Goal: Communication & Community: Answer question/provide support

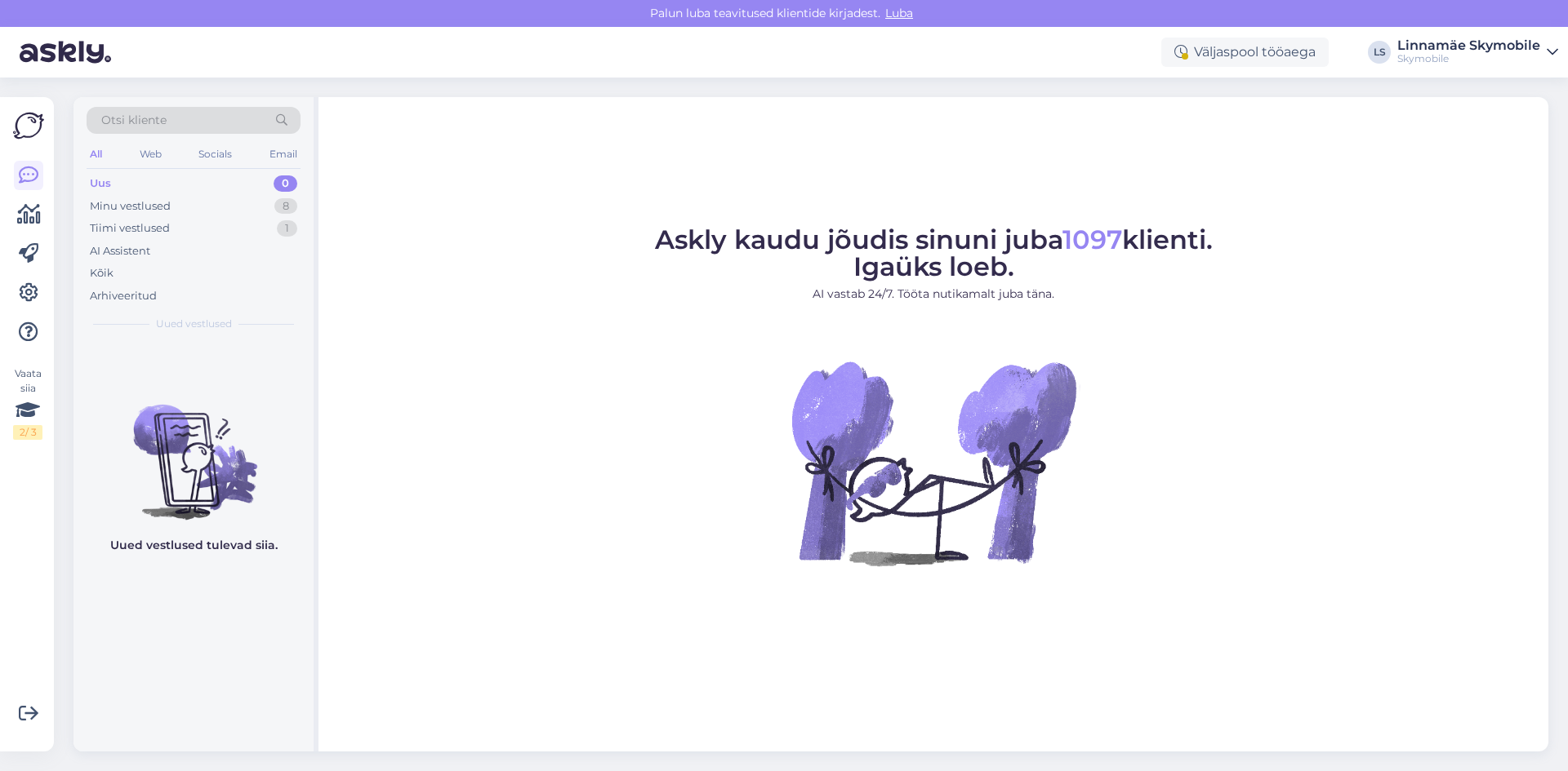
click at [794, 302] on p "AI vastab 24/7. Tööta nutikamalt juba täna." at bounding box center [933, 294] width 557 height 17
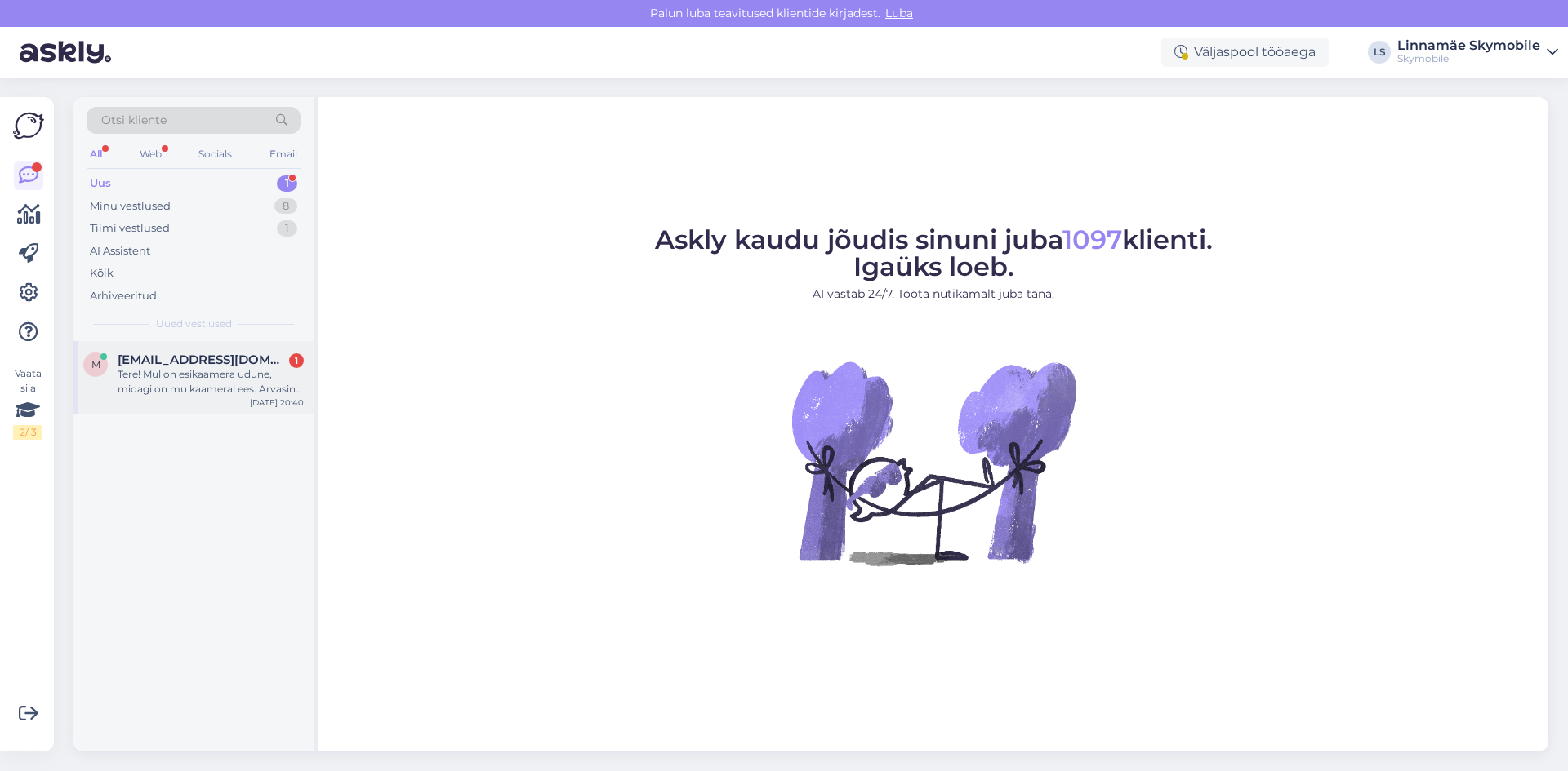
click at [196, 375] on div "Tere! Mul on esikaamera udune, midagi on mu kaameral ees. Arvasin, et on kaitse…" at bounding box center [210, 383] width 186 height 30
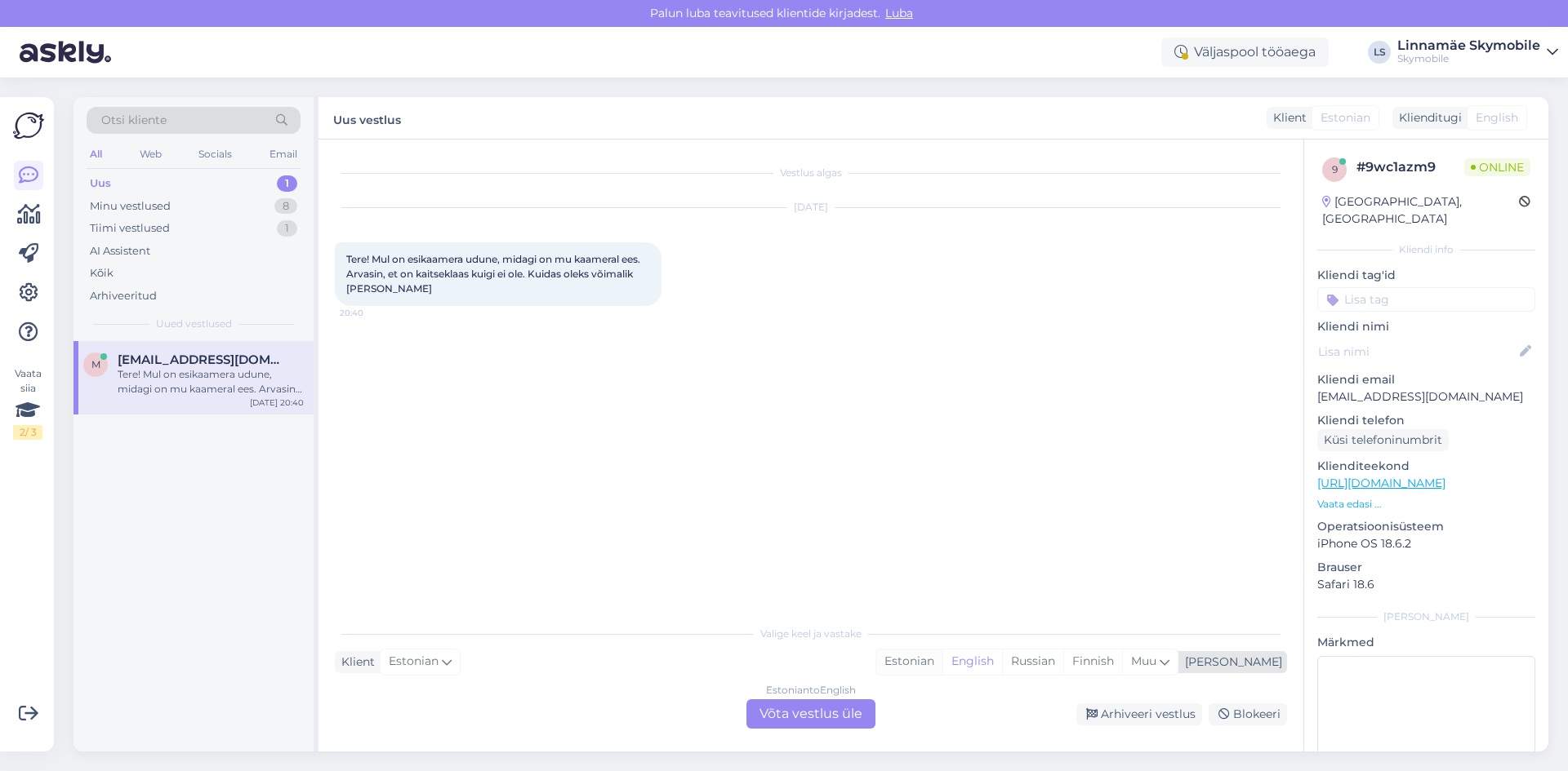
click at [942, 664] on div "Estonian" at bounding box center [908, 662] width 66 height 25
click at [798, 710] on div "Estonian to Estonian Võta vestlus üle" at bounding box center [811, 715] width 129 height 30
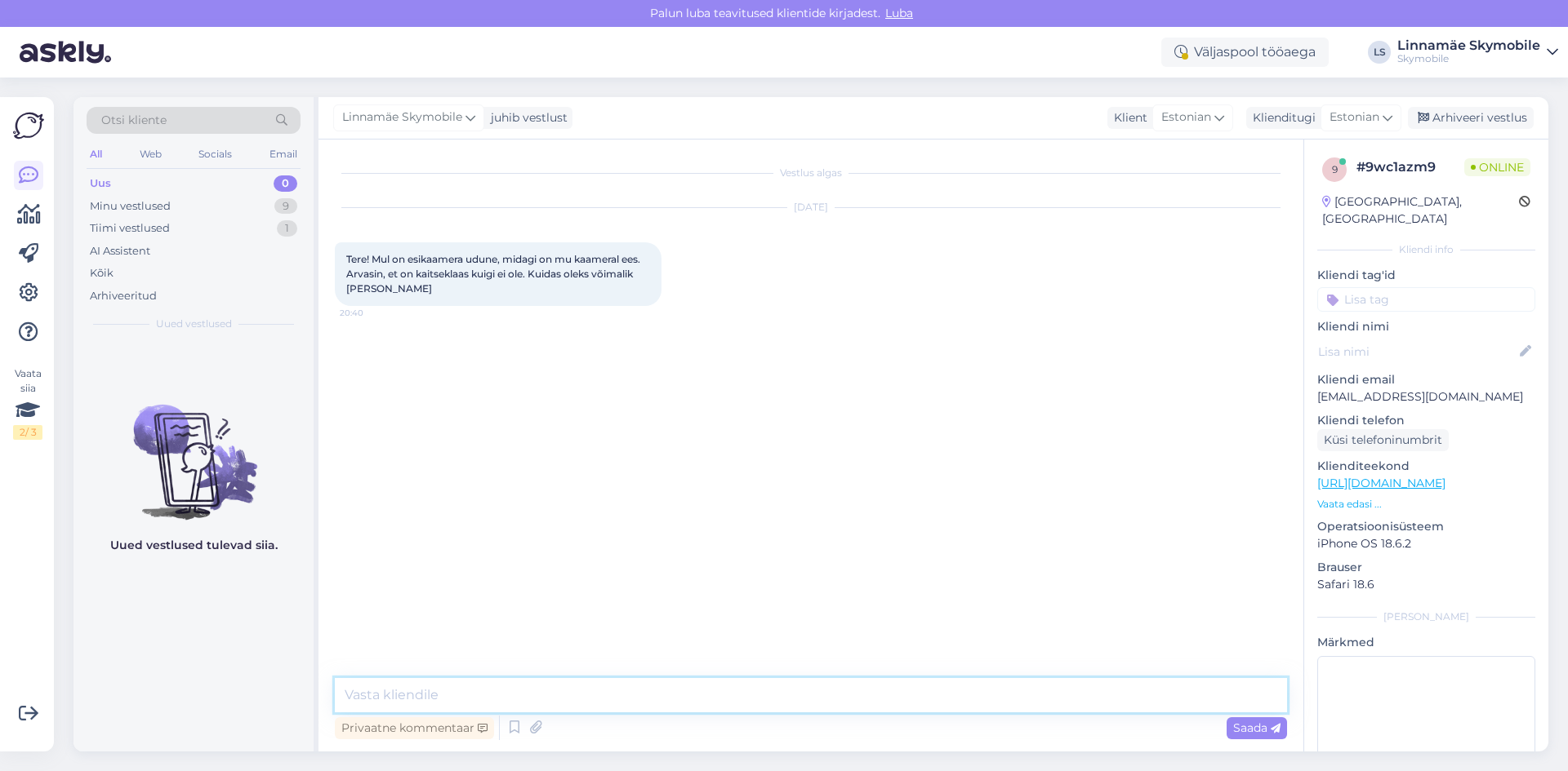
click at [581, 697] on textarea at bounding box center [810, 695] width 952 height 35
click at [470, 690] on textarea "Tere.Arvatavasti sattus niiskus sinna" at bounding box center [810, 695] width 952 height 35
click at [606, 695] on textarea "Tere.Arvatavasti satus niiskus sinna" at bounding box center [810, 695] width 952 height 35
type textarea "Tere.Arvatavasti satus niiskus kaamera ja klaasi vahele.Pakuks tuua telefoni me…"
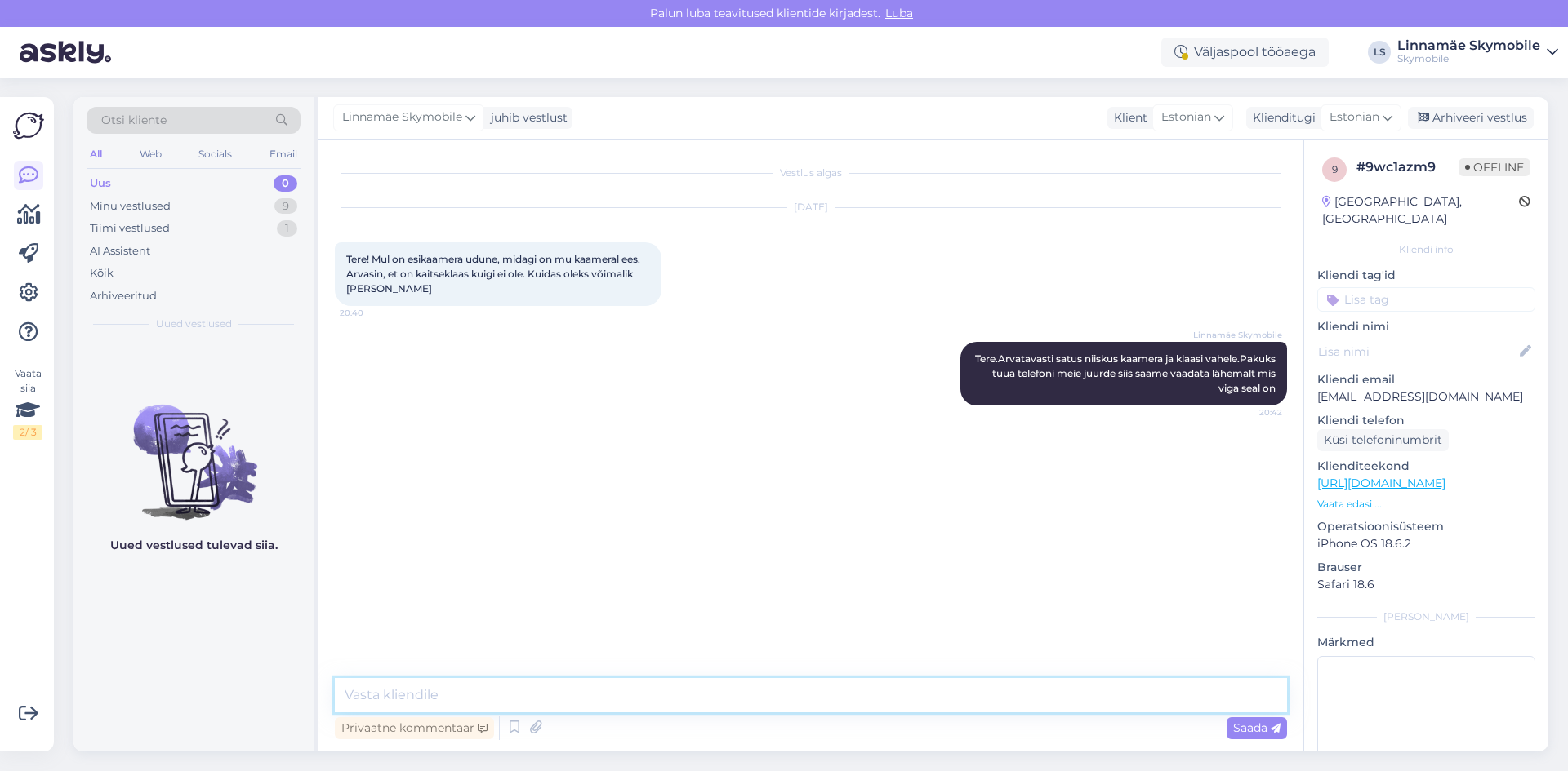
click at [795, 695] on textarea at bounding box center [810, 695] width 952 height 35
click at [753, 692] on textarea at bounding box center [810, 695] width 952 height 35
click at [129, 181] on div "Uus 0" at bounding box center [193, 183] width 214 height 23
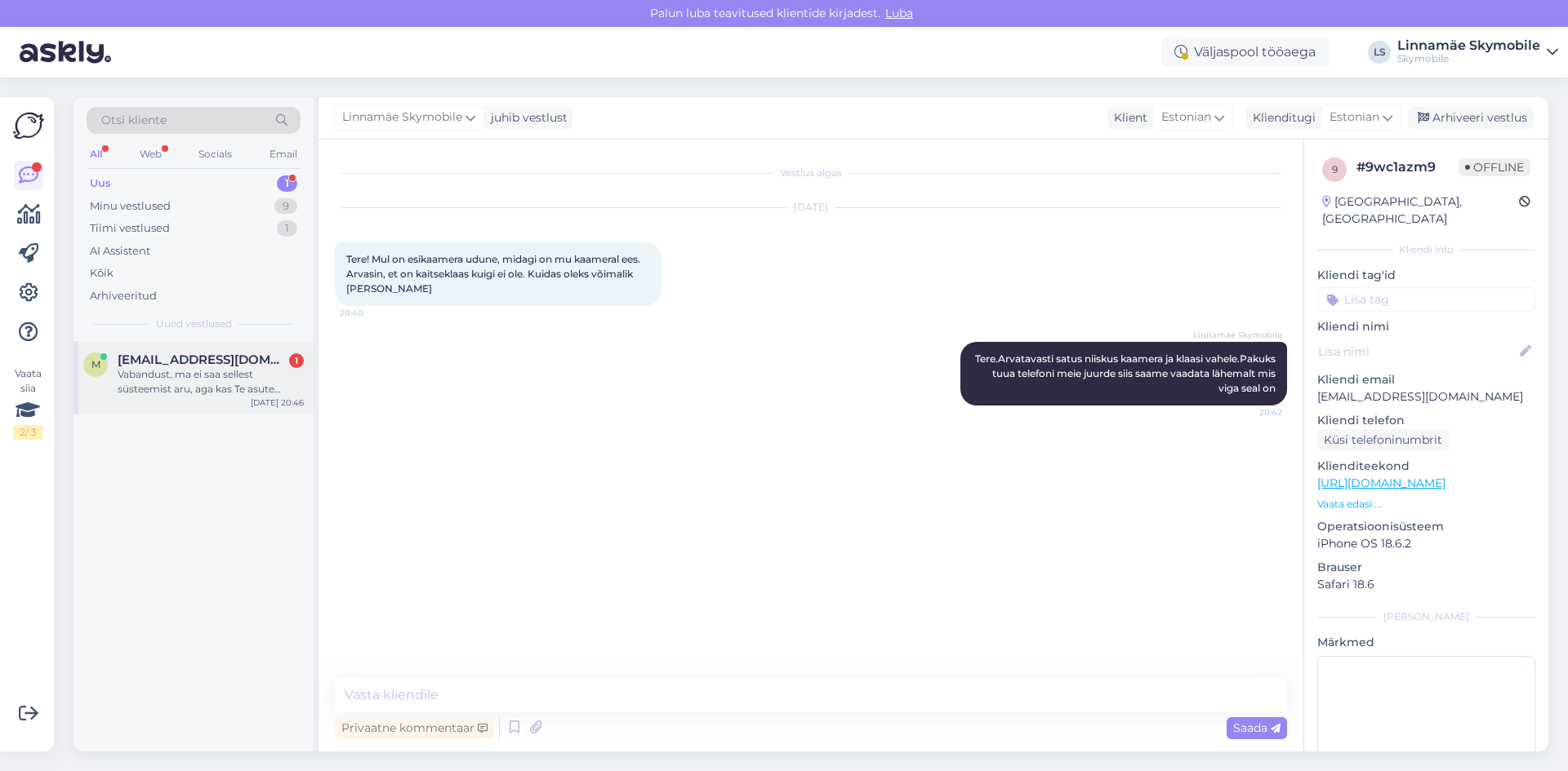
click at [165, 393] on div "Vabandust, ma ei saa sellest süsteemist aru, aga kas Te asute Viljandis? Kas ol…" at bounding box center [210, 383] width 186 height 30
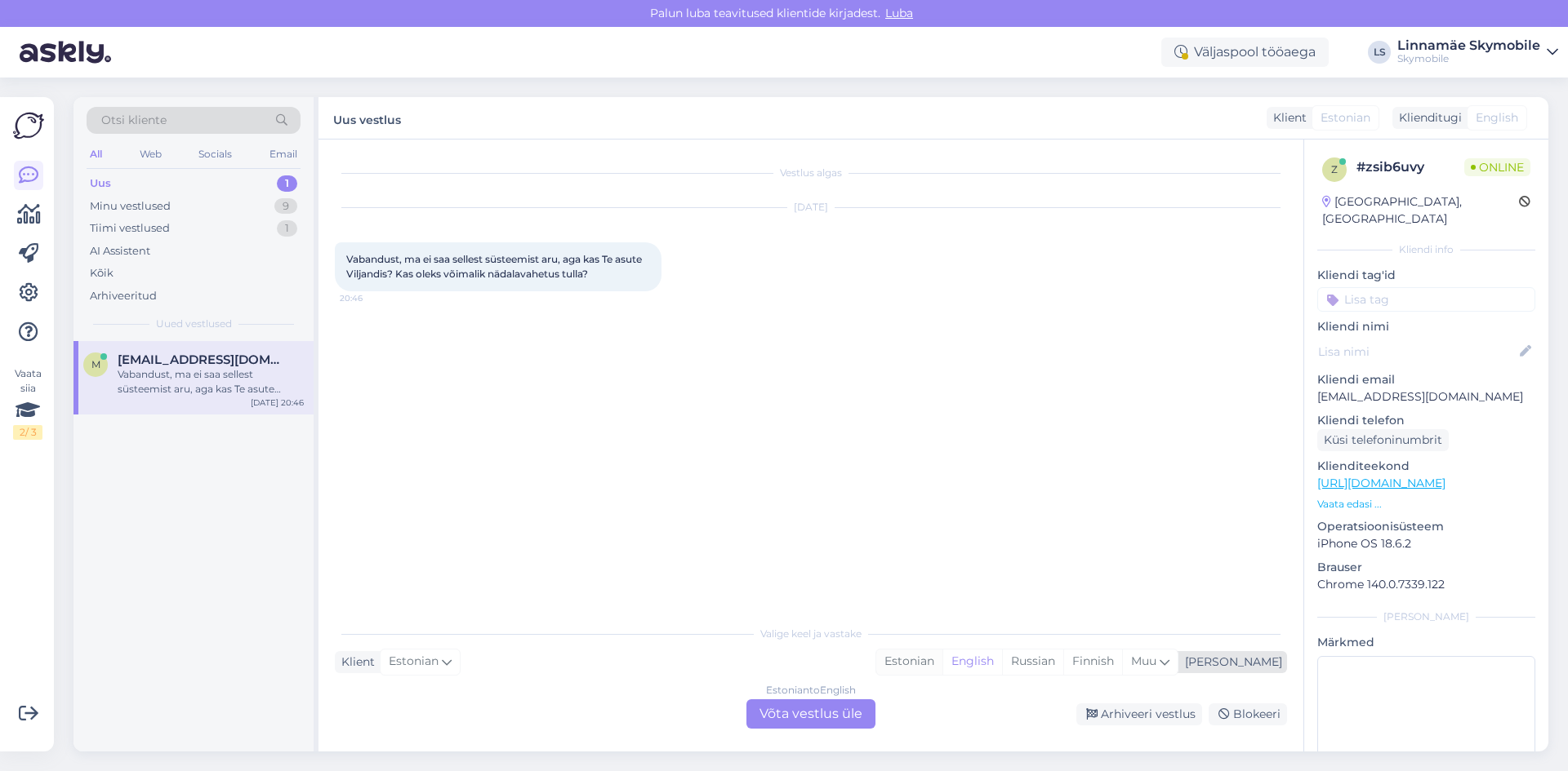
click at [942, 664] on div "Estonian" at bounding box center [908, 662] width 66 height 25
click at [809, 722] on div "Estonian to Estonian Võta vestlus üle" at bounding box center [811, 715] width 129 height 30
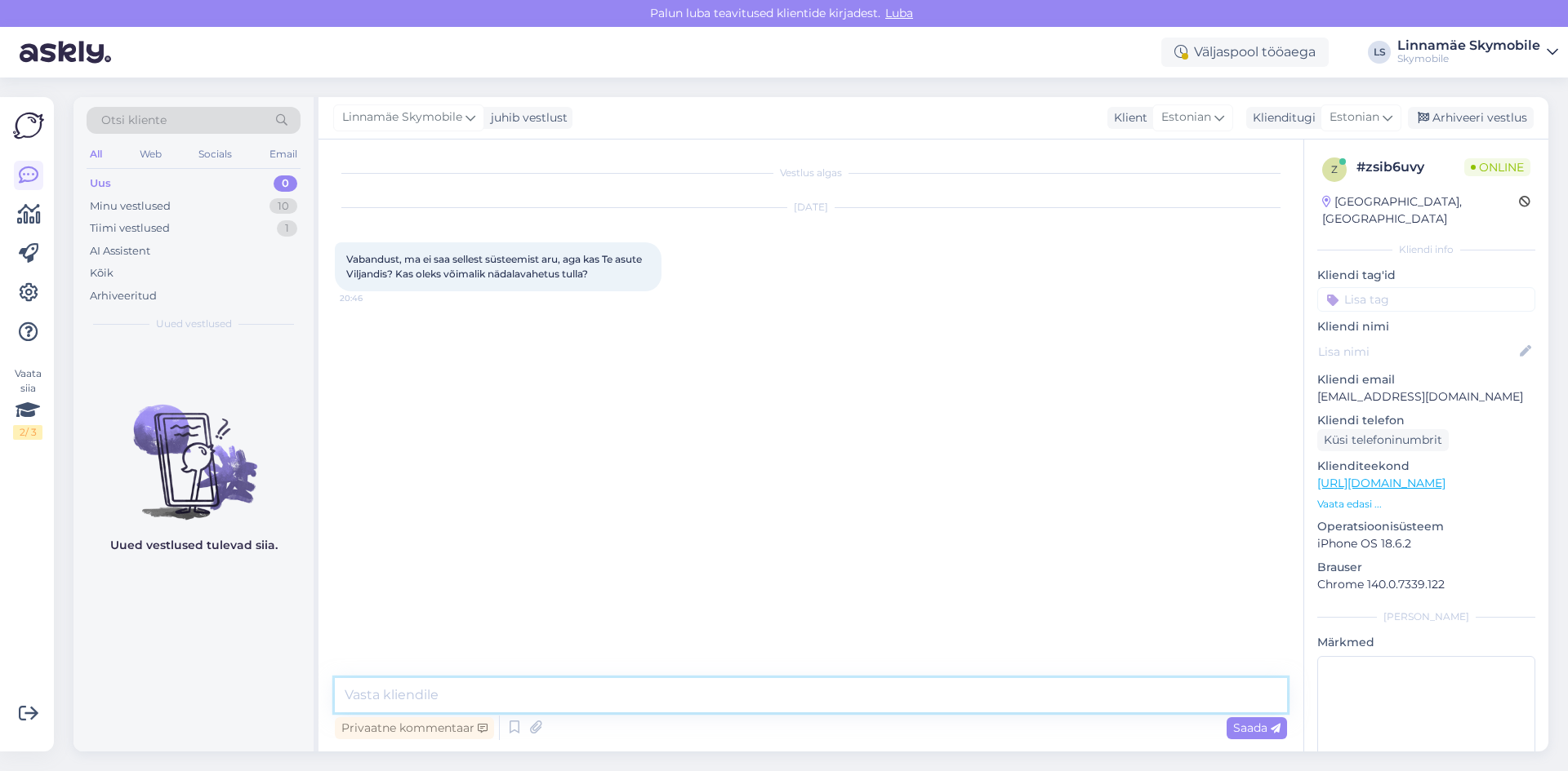
click at [569, 698] on textarea at bounding box center [810, 695] width 952 height 35
type textarea "[GEOGRAPHIC_DATA] meid ei ole esindusi.[GEOGRAPHIC_DATA] [PERSON_NAME][GEOGRAPH…"
click at [920, 706] on textarea "[GEOGRAPHIC_DATA] meid ei ole esindusi.[GEOGRAPHIC_DATA] [PERSON_NAME][GEOGRAPH…" at bounding box center [810, 695] width 952 height 35
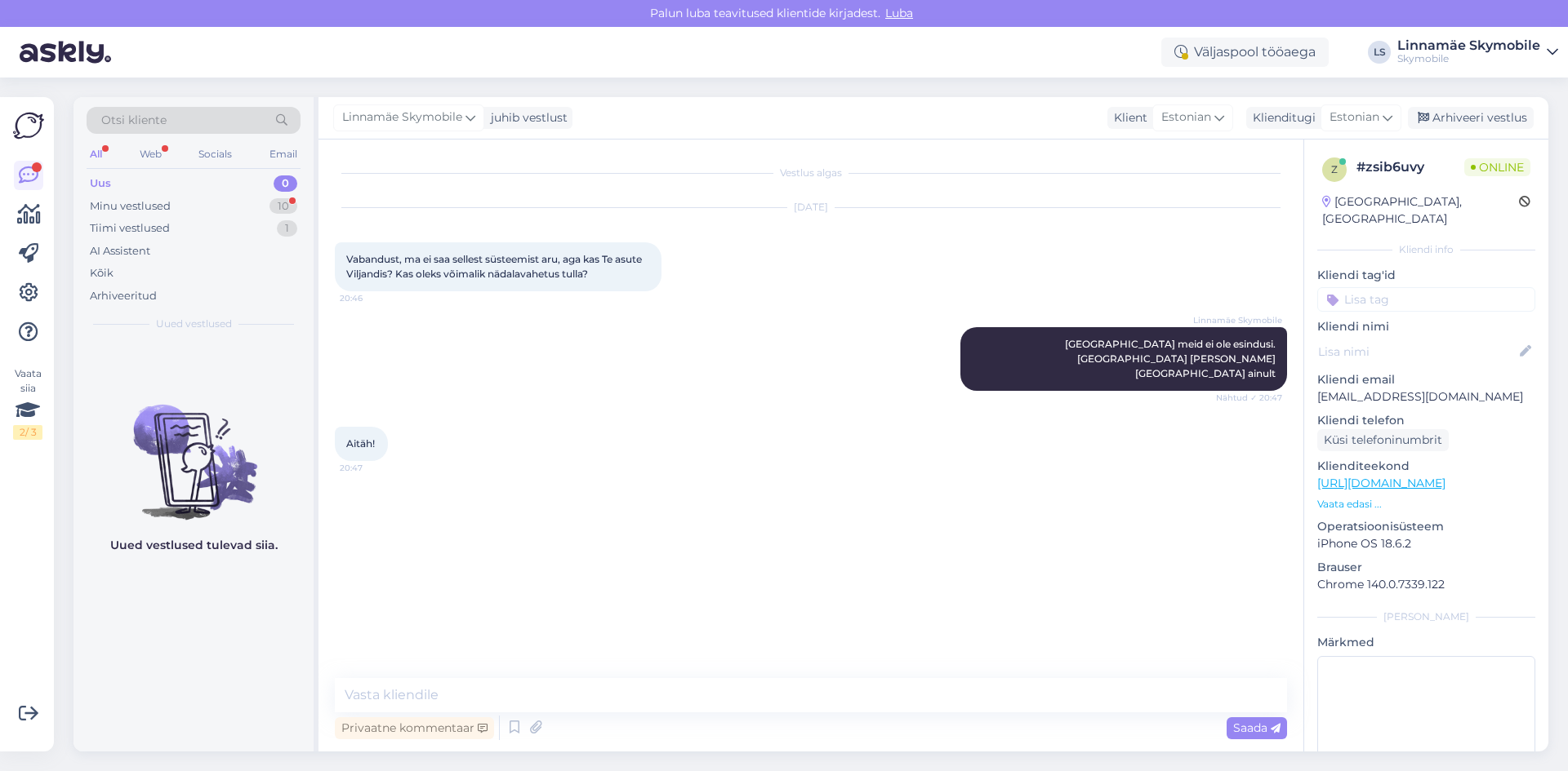
click at [574, 450] on div "Vestlus algas [DATE] Vabandust, ma ei saa sellest süsteemist aru, aga kas Te as…" at bounding box center [818, 409] width 966 height 508
click at [153, 206] on div "Minu vestlused" at bounding box center [130, 206] width 81 height 17
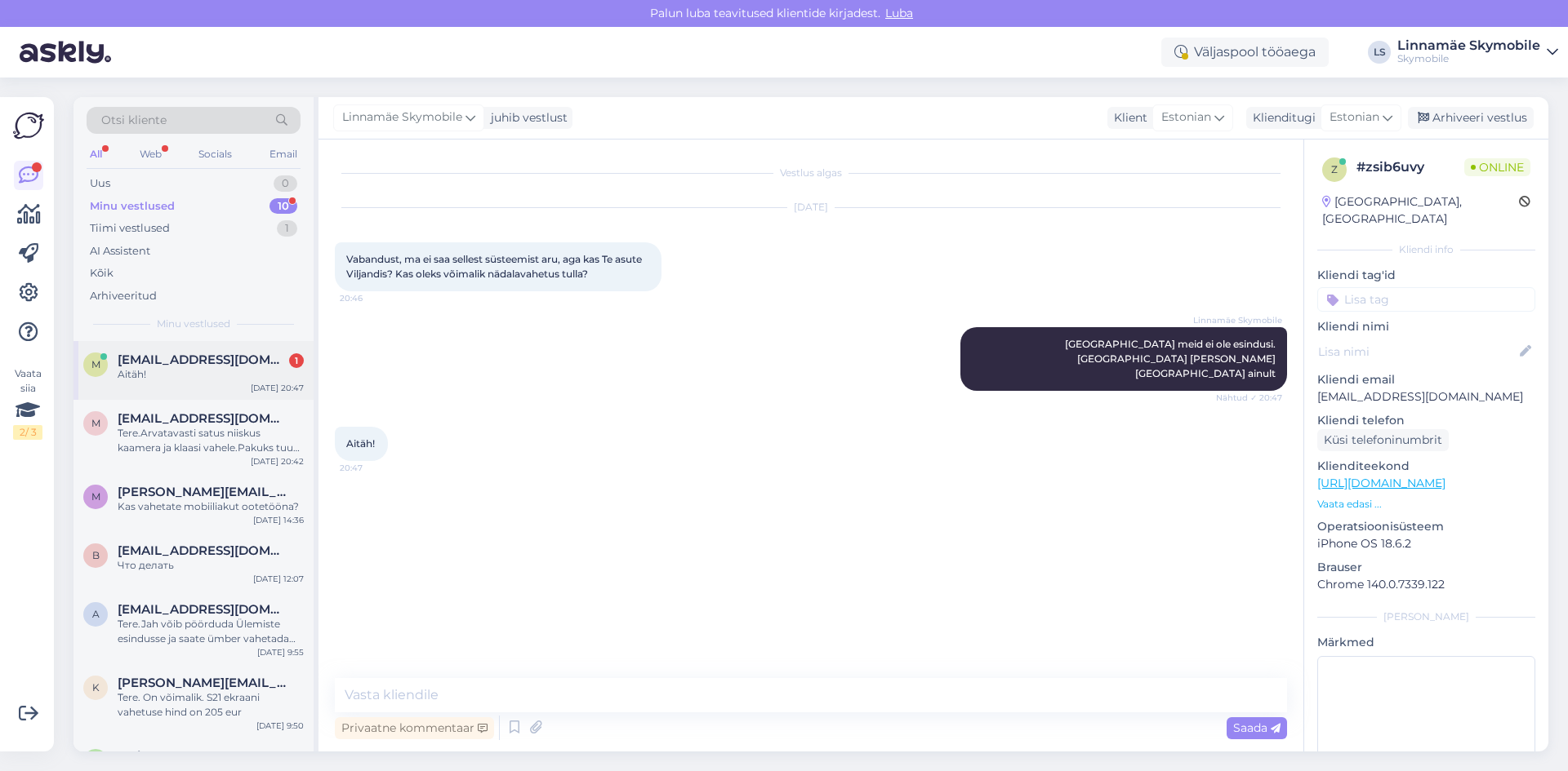
click at [159, 349] on div "m [EMAIL_ADDRESS][DOMAIN_NAME] 1 Aitäh! [DATE] 20:47" at bounding box center [193, 371] width 240 height 59
click at [181, 182] on div "Uus 0" at bounding box center [193, 183] width 214 height 23
